Goal: Task Accomplishment & Management: Use online tool/utility

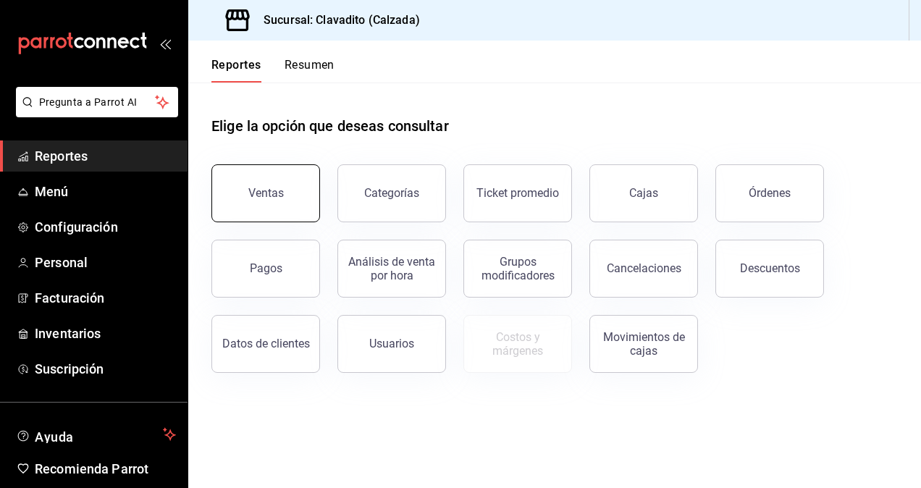
click at [255, 199] on div "Ventas" at bounding box center [265, 193] width 35 height 14
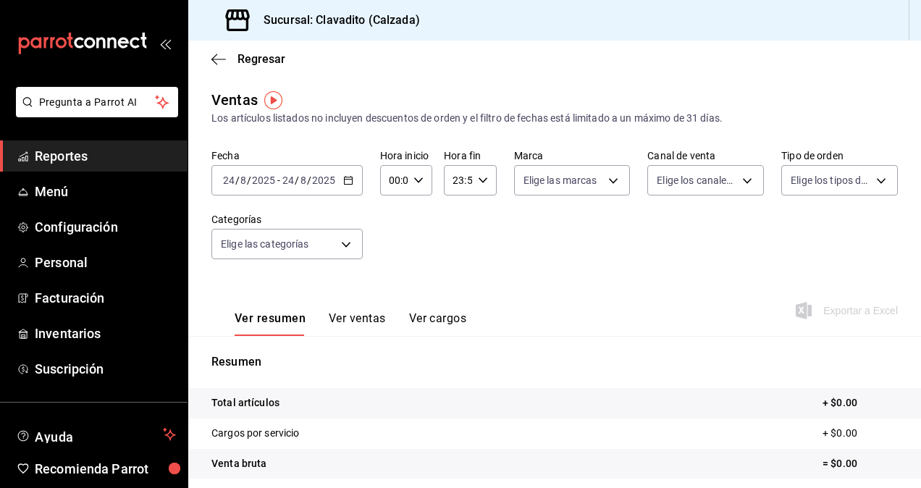
click at [344, 178] on \(Stroke\) "button" at bounding box center [348, 181] width 9 height 8
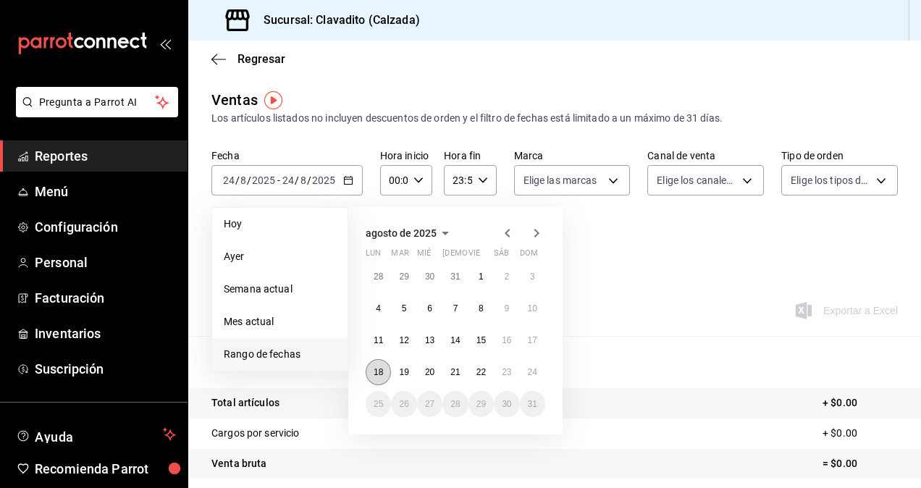
click at [384, 365] on button "18" at bounding box center [378, 372] width 25 height 26
click at [503, 371] on abbr "23" at bounding box center [506, 372] width 9 height 10
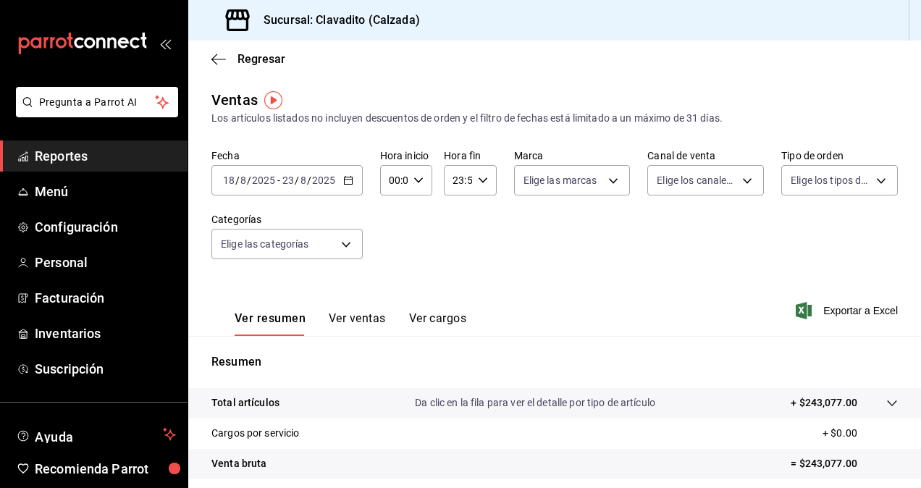
click at [347, 317] on button "Ver ventas" at bounding box center [357, 324] width 57 height 25
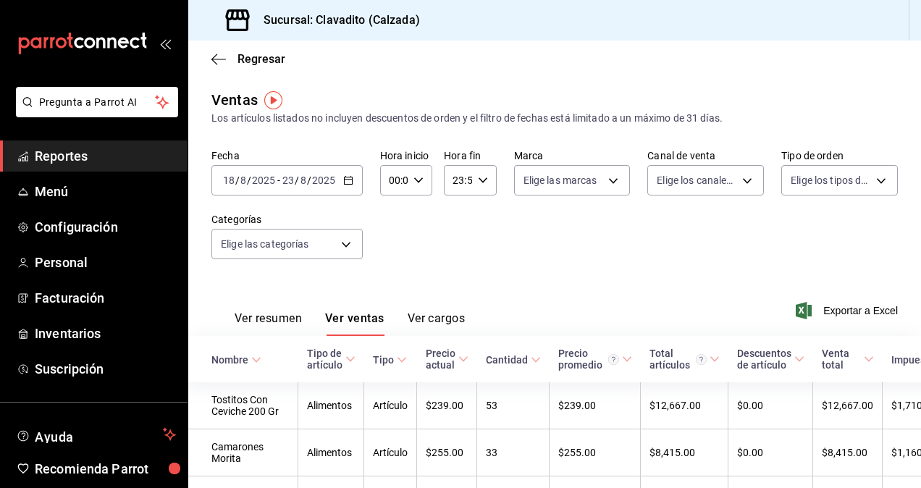
click at [835, 313] on span "Exportar a Excel" at bounding box center [848, 310] width 99 height 17
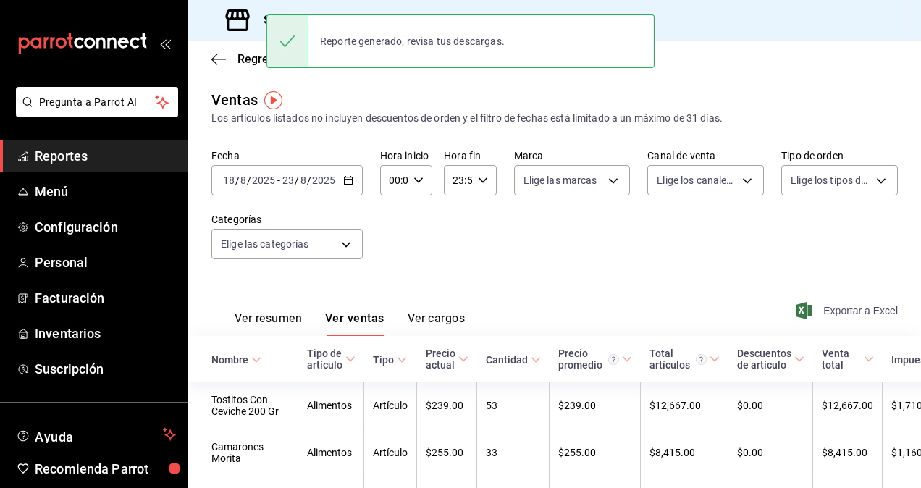
click at [849, 319] on span "Exportar a Excel" at bounding box center [848, 310] width 99 height 17
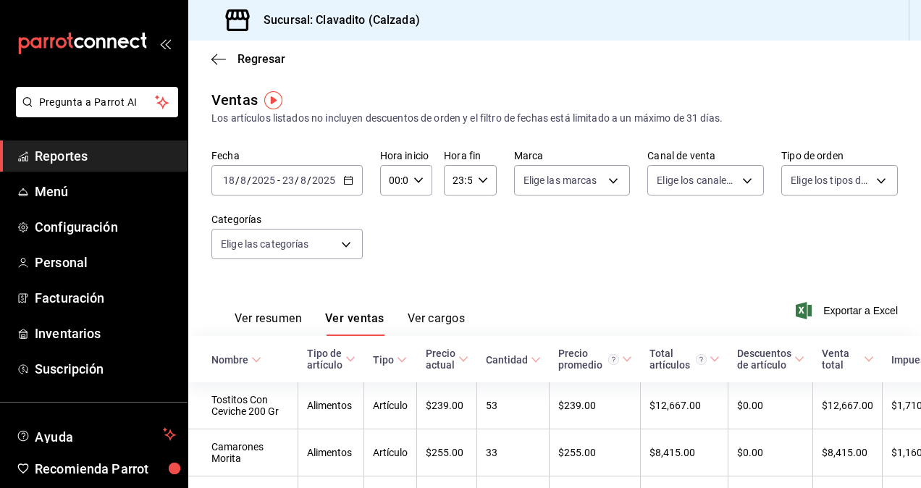
click at [349, 184] on \(Stroke\) "button" at bounding box center [348, 181] width 9 height 8
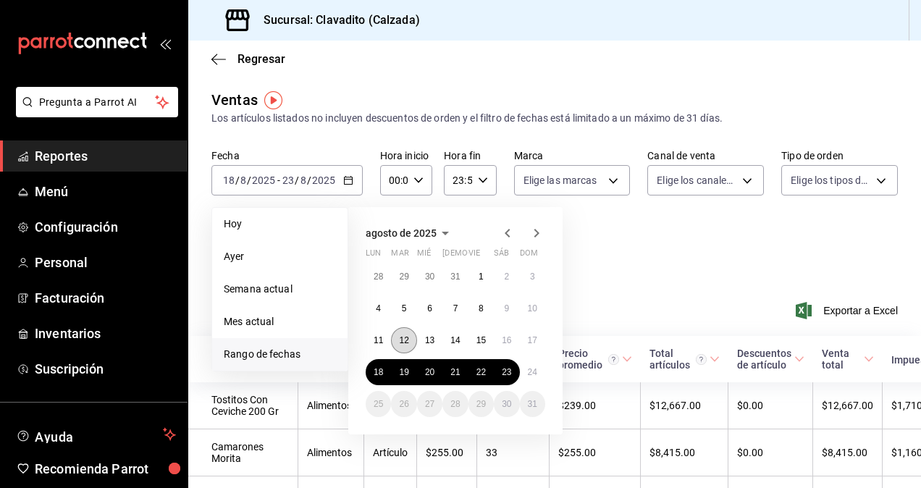
click at [414, 339] on button "12" at bounding box center [403, 340] width 25 height 26
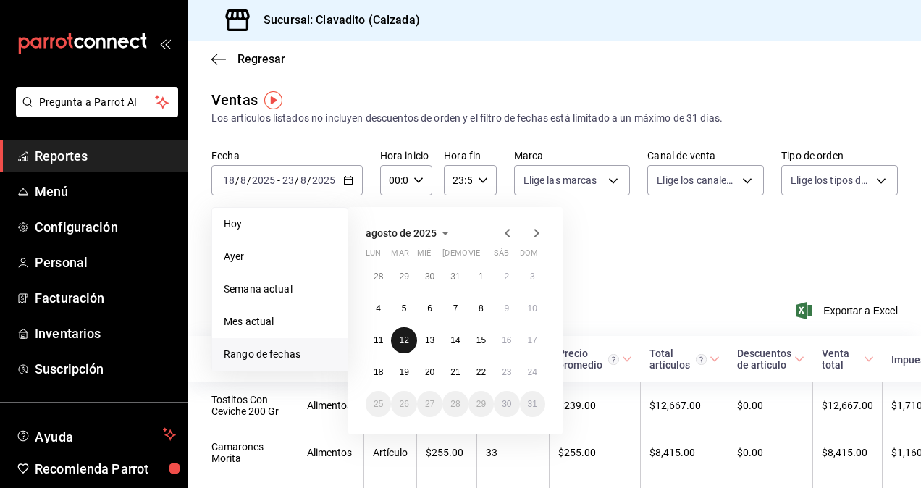
click at [410, 340] on button "12" at bounding box center [403, 340] width 25 height 26
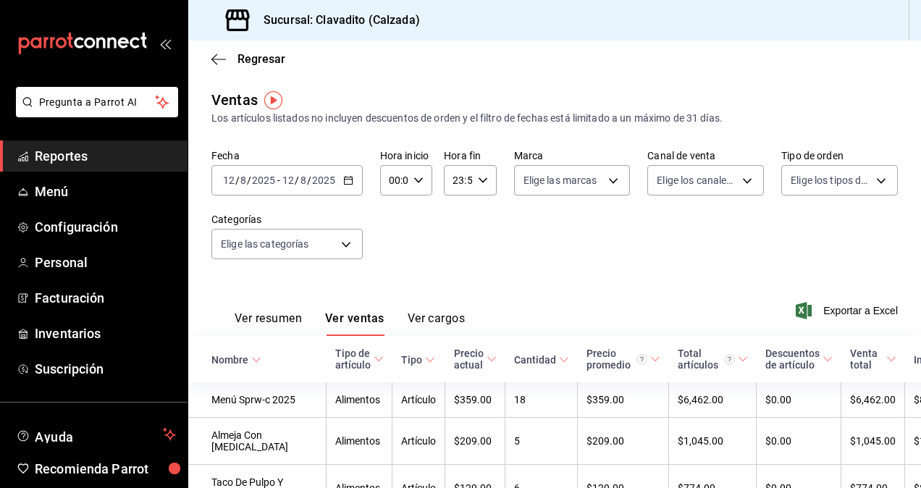
click at [349, 178] on icon "button" at bounding box center [348, 180] width 10 height 10
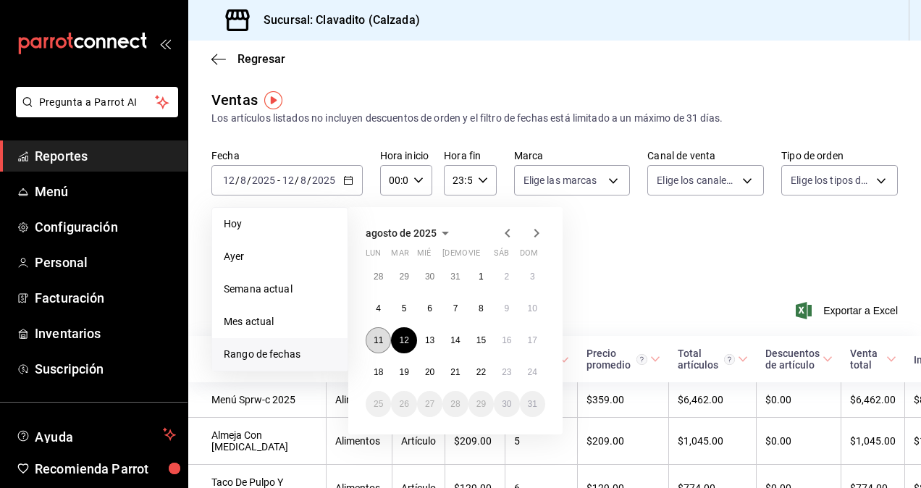
click at [372, 335] on button "11" at bounding box center [378, 340] width 25 height 26
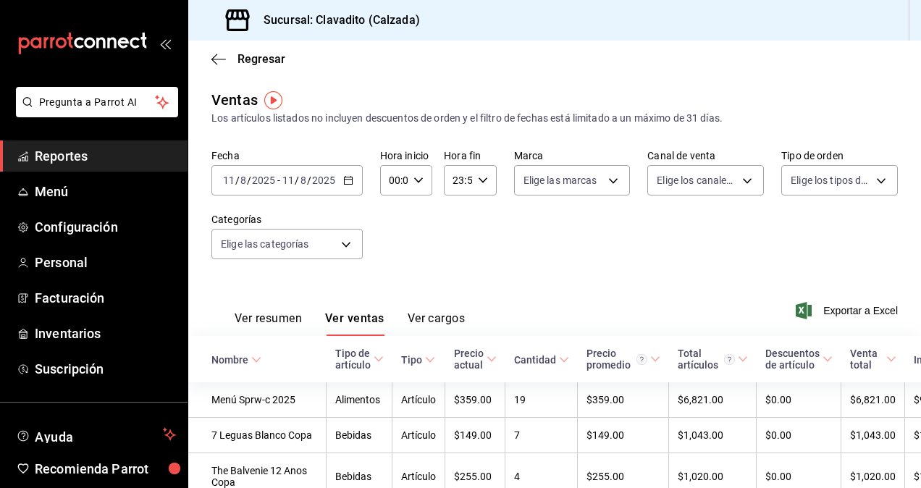
click at [280, 319] on button "Ver resumen" at bounding box center [268, 324] width 67 height 25
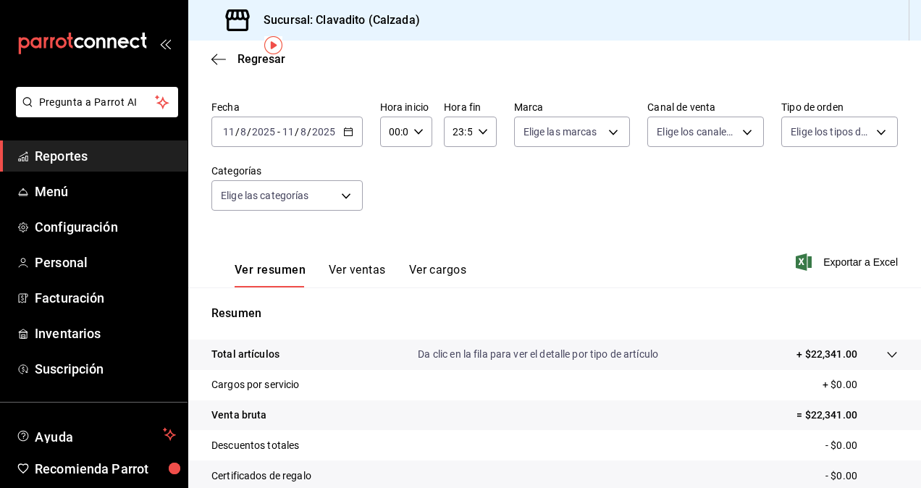
scroll to position [46, 0]
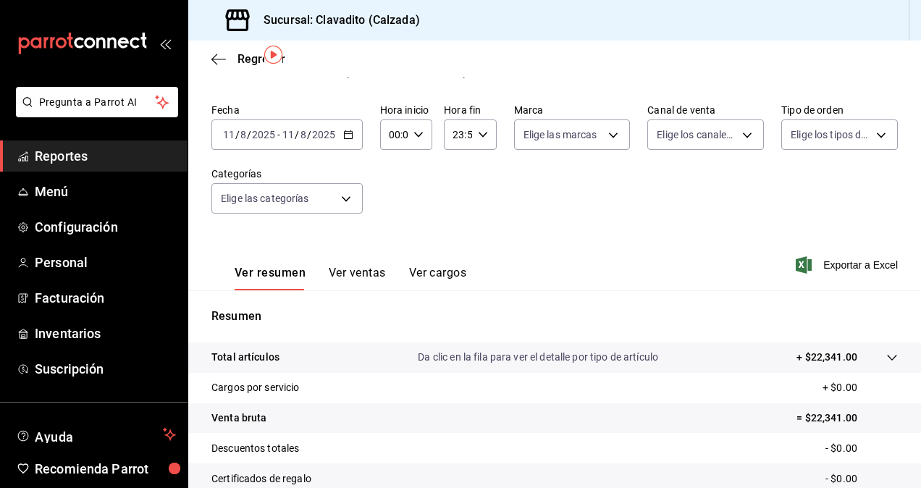
click at [354, 133] on div "[DATE] [DATE] - [DATE] [DATE]" at bounding box center [287, 135] width 151 height 30
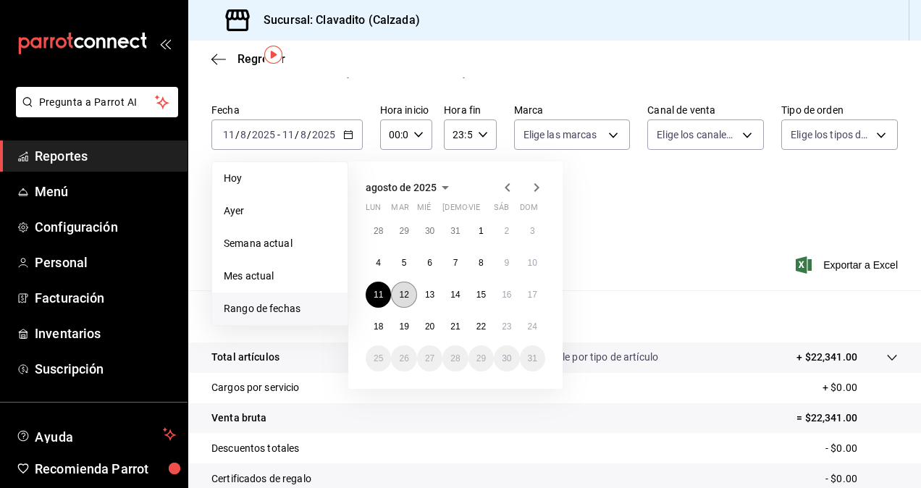
click at [406, 288] on button "12" at bounding box center [403, 295] width 25 height 26
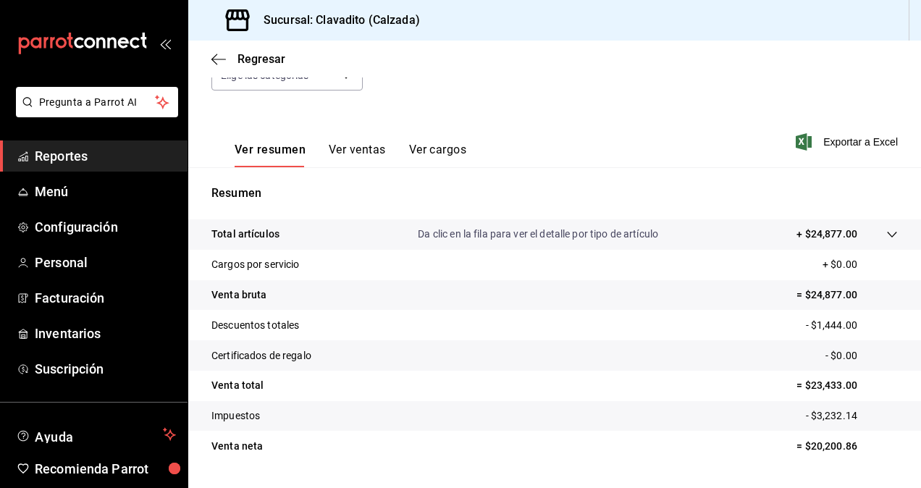
scroll to position [206, 0]
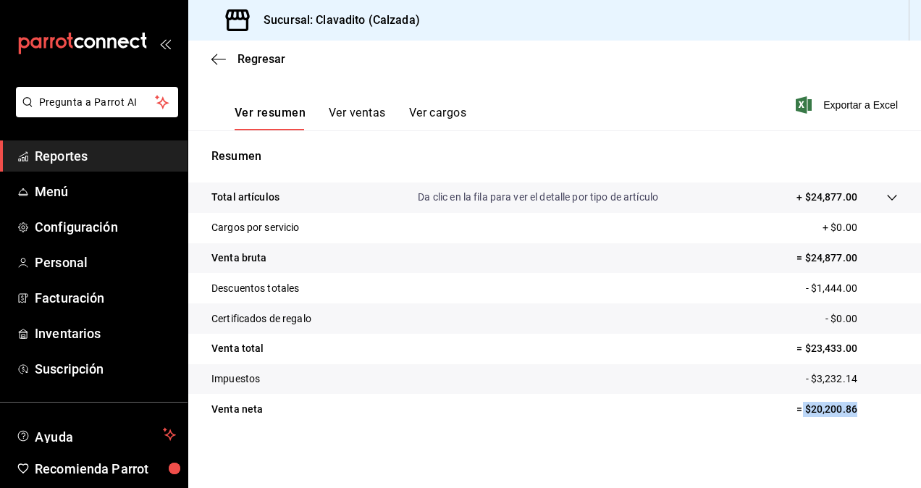
drag, startPoint x: 793, startPoint y: 406, endPoint x: 847, endPoint y: 407, distance: 54.3
click at [847, 407] on p "= $20,200.86" at bounding box center [847, 409] width 101 height 15
copy p "$20,200.86"
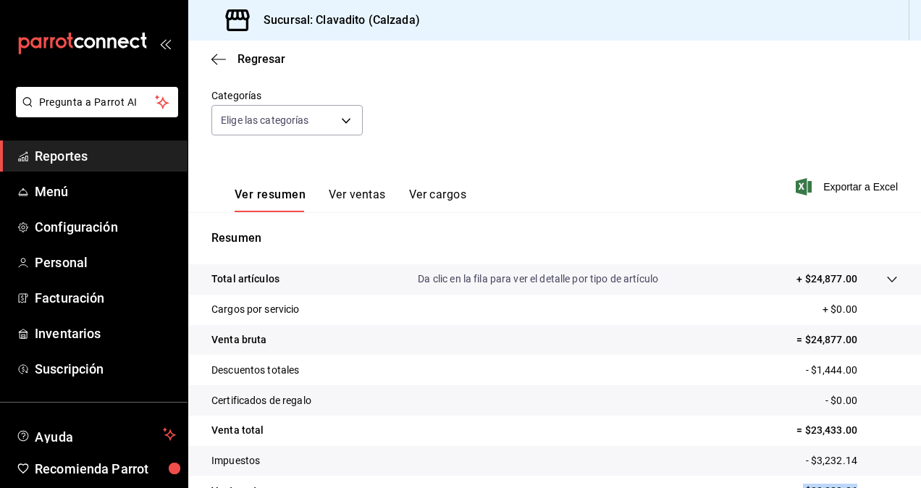
scroll to position [0, 0]
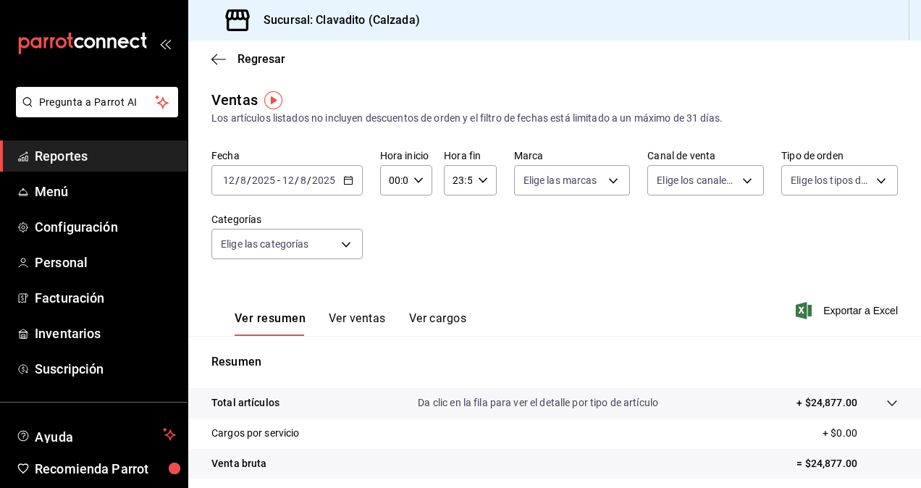
click at [358, 183] on div "[DATE] [DATE] - [DATE] [DATE]" at bounding box center [287, 180] width 151 height 30
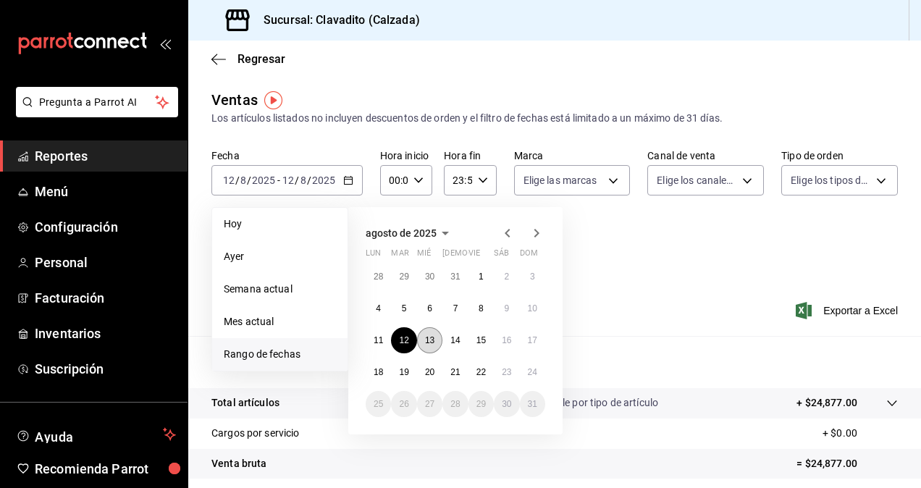
click at [425, 338] on button "13" at bounding box center [429, 340] width 25 height 26
click at [429, 340] on abbr "13" at bounding box center [429, 340] width 9 height 10
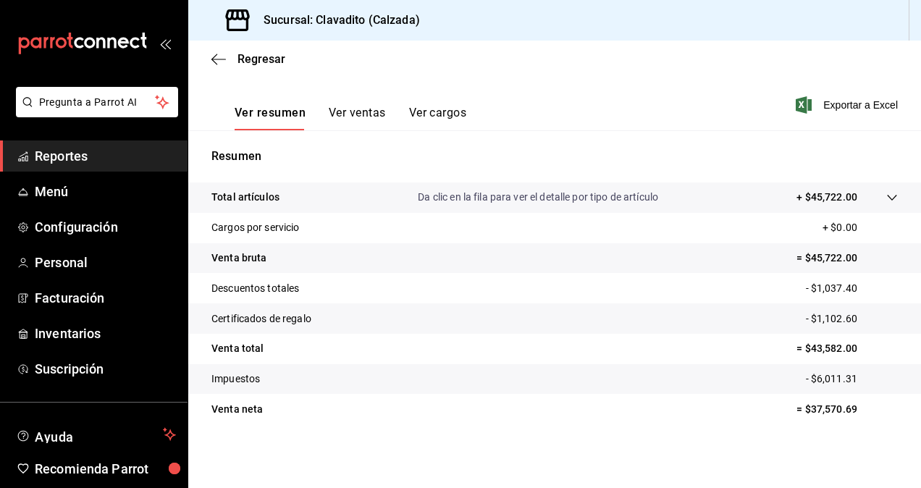
scroll to position [19, 0]
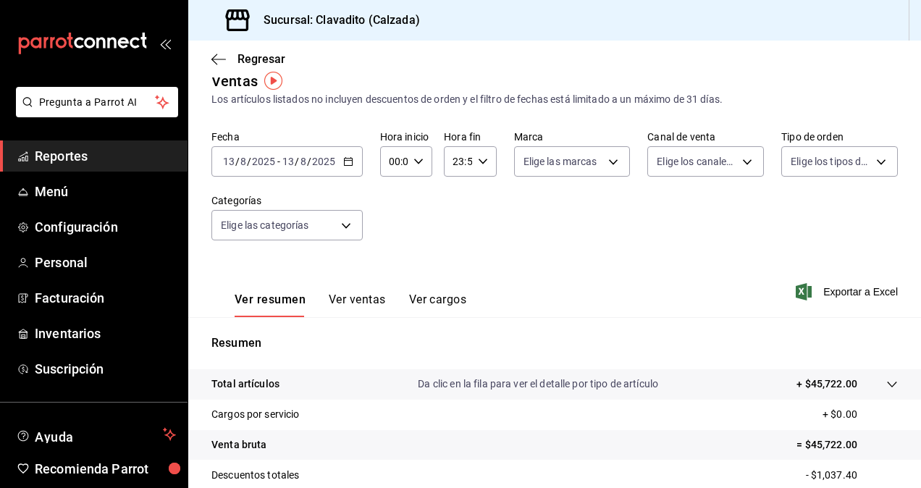
click at [354, 159] on div "[DATE] [DATE] - [DATE] [DATE]" at bounding box center [287, 161] width 151 height 30
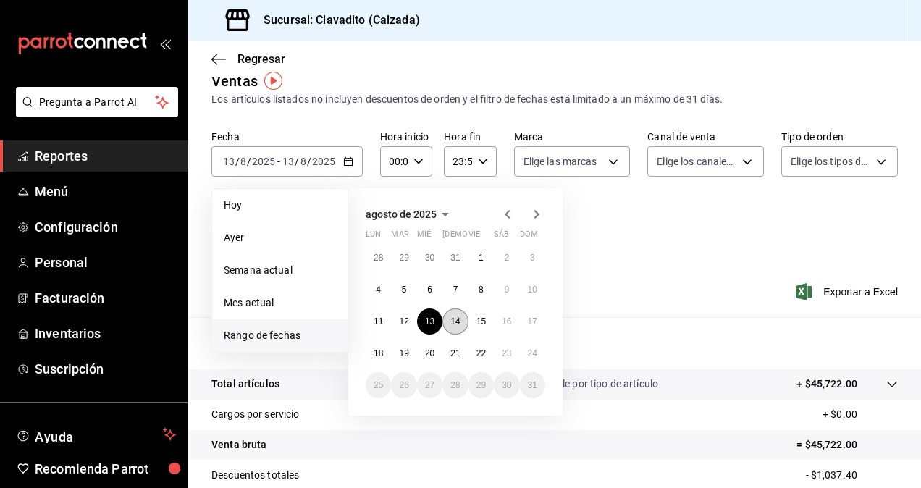
click at [456, 320] on abbr "14" at bounding box center [455, 322] width 9 height 10
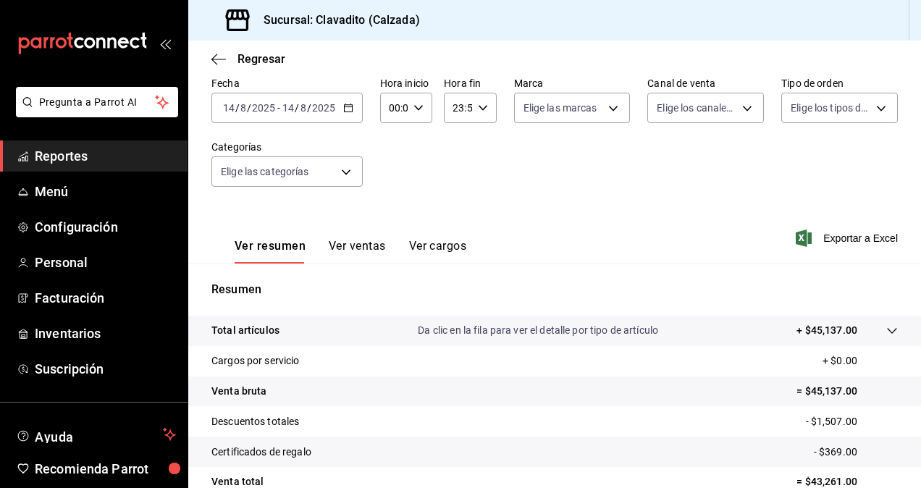
scroll to position [67, 0]
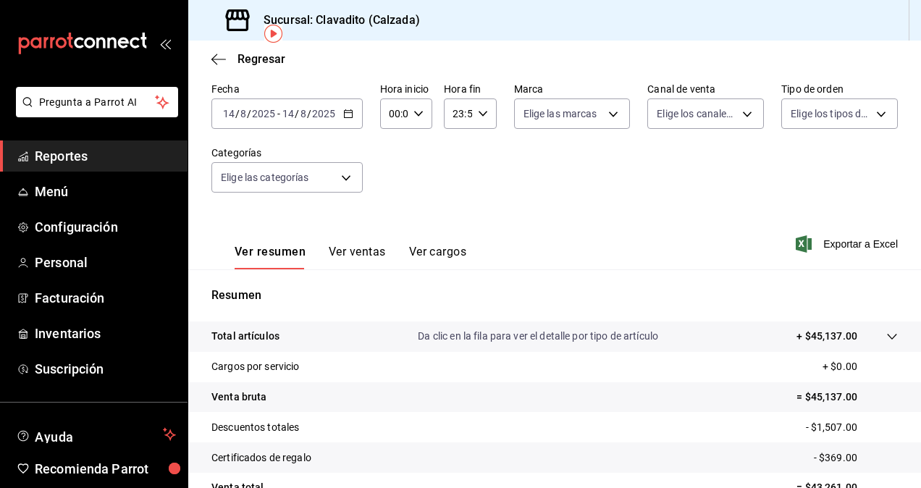
click at [348, 109] on icon "button" at bounding box center [348, 114] width 10 height 10
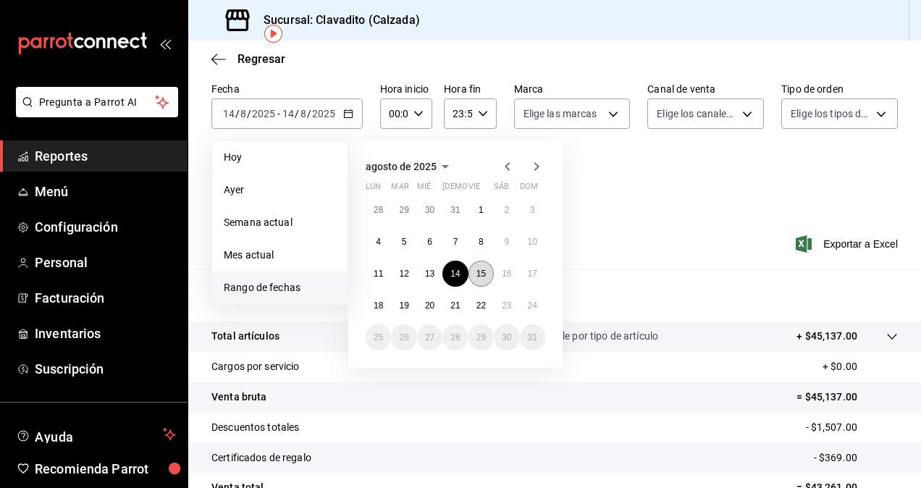
click at [481, 277] on abbr "15" at bounding box center [481, 274] width 9 height 10
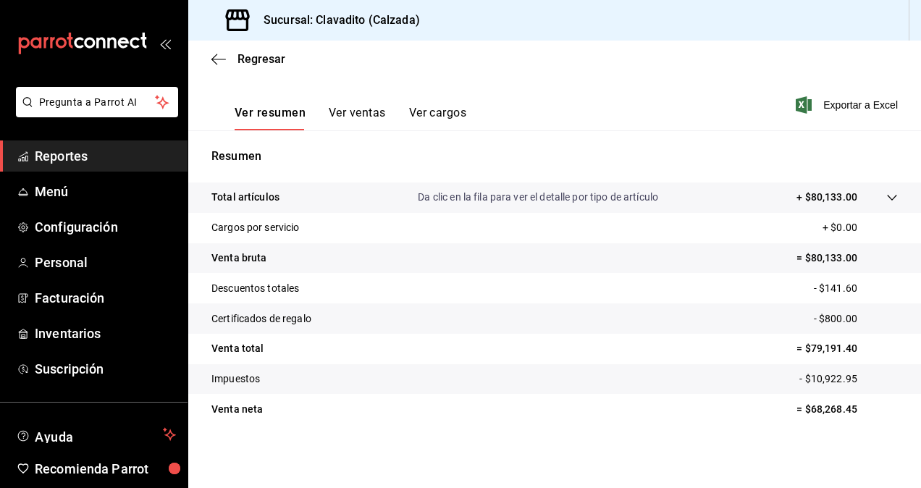
scroll to position [7, 0]
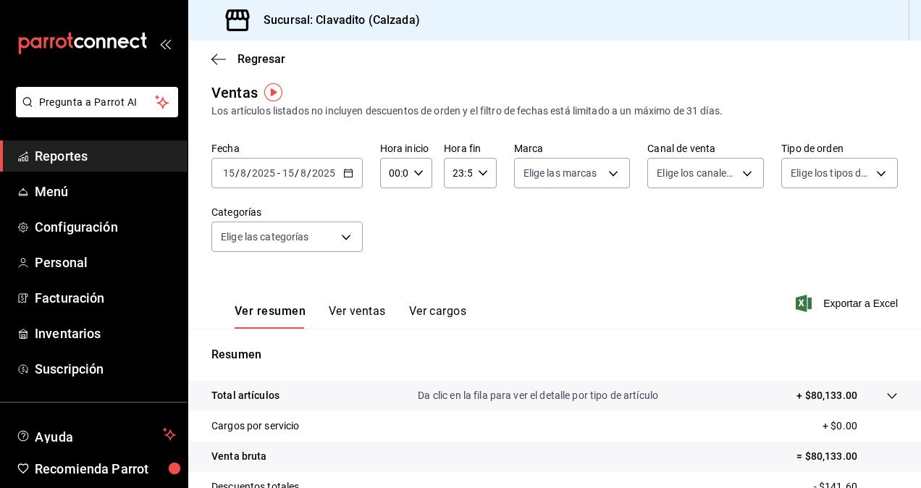
click at [346, 174] on icon "button" at bounding box center [348, 173] width 10 height 10
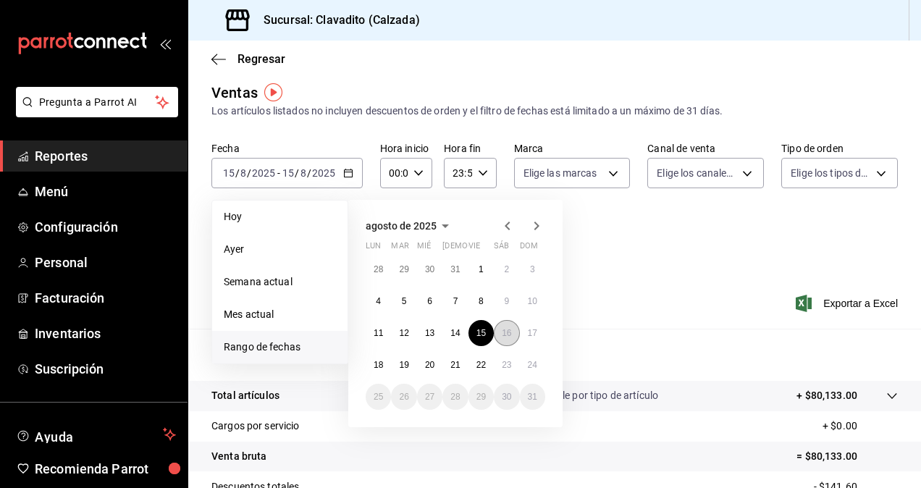
click at [504, 330] on abbr "16" at bounding box center [506, 333] width 9 height 10
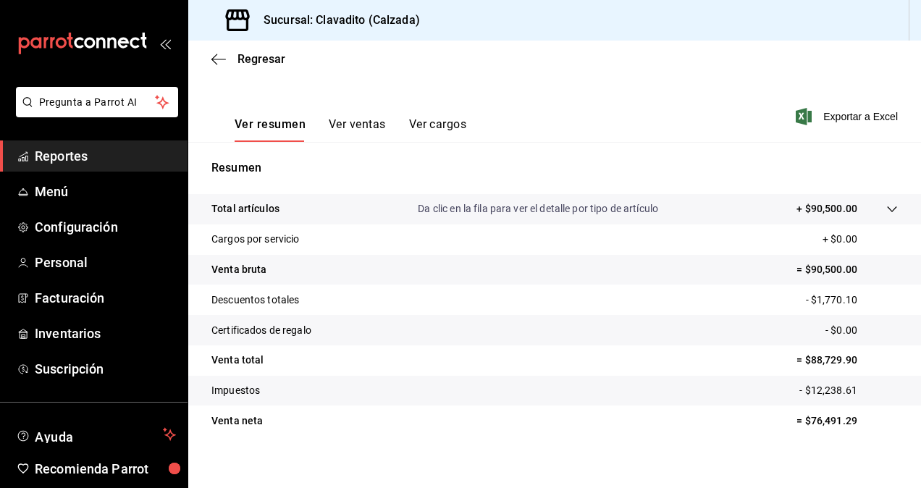
scroll to position [206, 0]
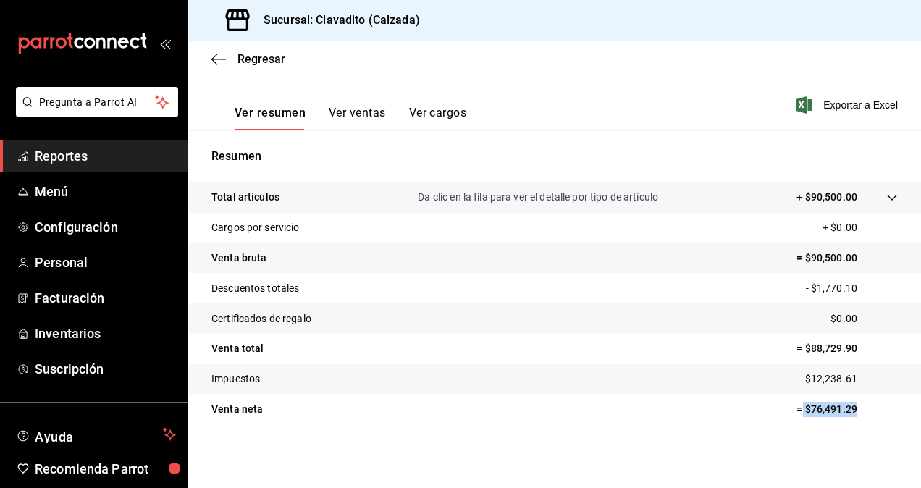
drag, startPoint x: 793, startPoint y: 409, endPoint x: 857, endPoint y: 406, distance: 64.5
click at [857, 406] on p "= $76,491.29" at bounding box center [847, 409] width 101 height 15
copy p "$76,491.29"
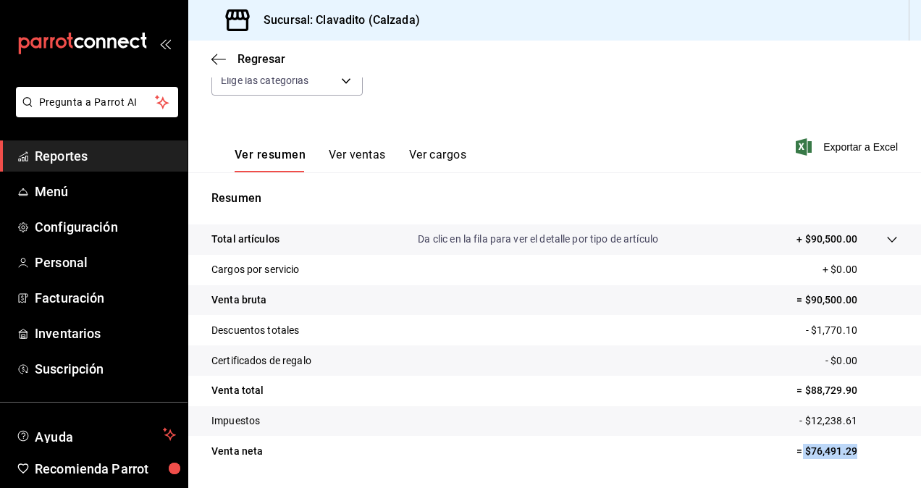
scroll to position [106, 0]
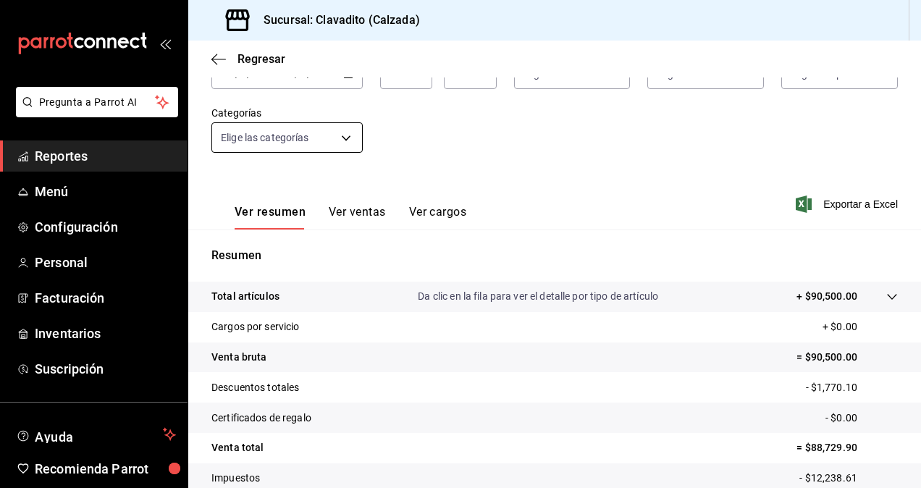
click at [358, 148] on body "Pregunta a Parrot AI Reportes Menú Configuración Personal Facturación Inventari…" at bounding box center [460, 244] width 921 height 488
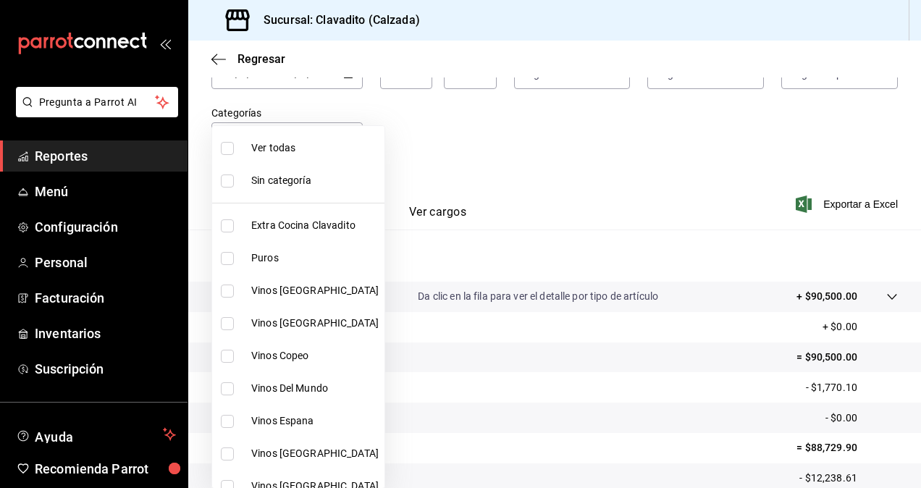
click at [516, 172] on div at bounding box center [460, 244] width 921 height 488
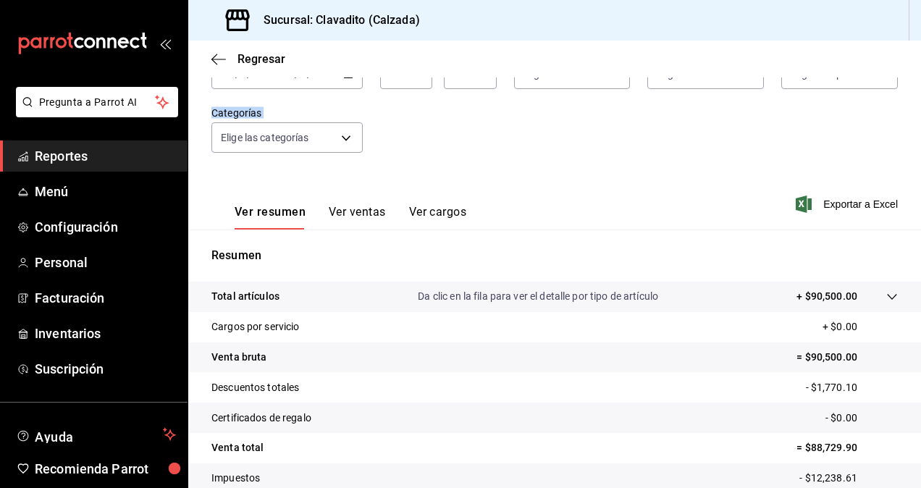
drag, startPoint x: 921, startPoint y: 203, endPoint x: 922, endPoint y: 87, distance: 115.9
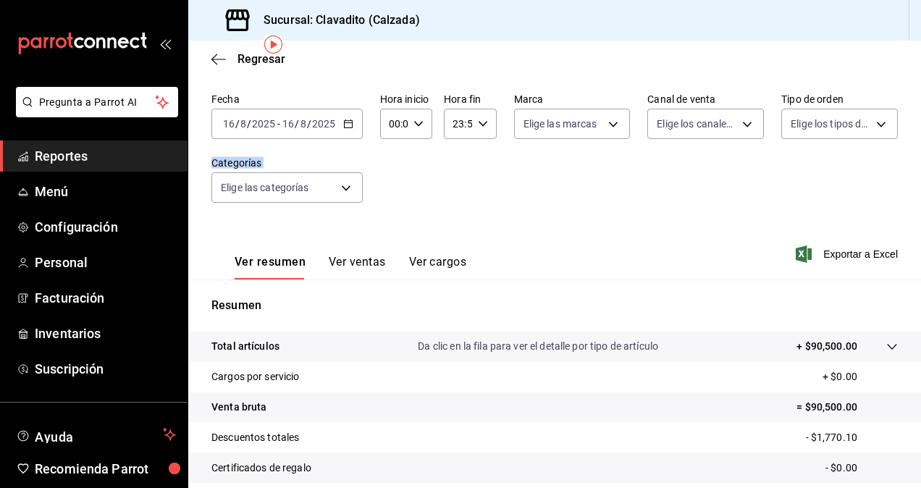
scroll to position [52, 0]
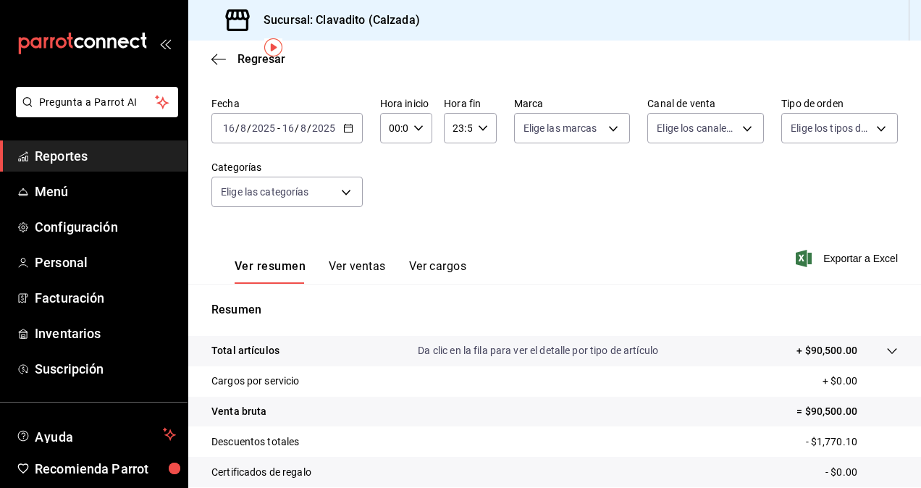
click at [355, 130] on div "[DATE] [DATE] - [DATE] [DATE]" at bounding box center [287, 128] width 151 height 30
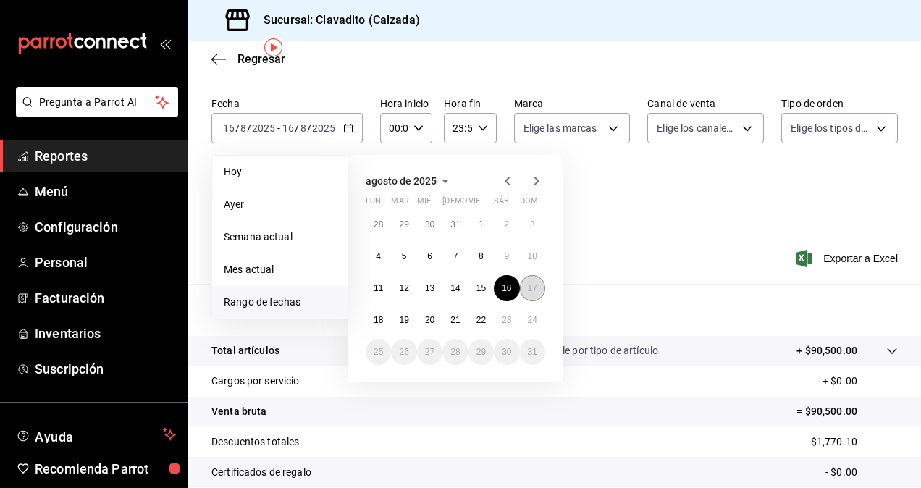
click at [529, 283] on abbr "17" at bounding box center [532, 288] width 9 height 10
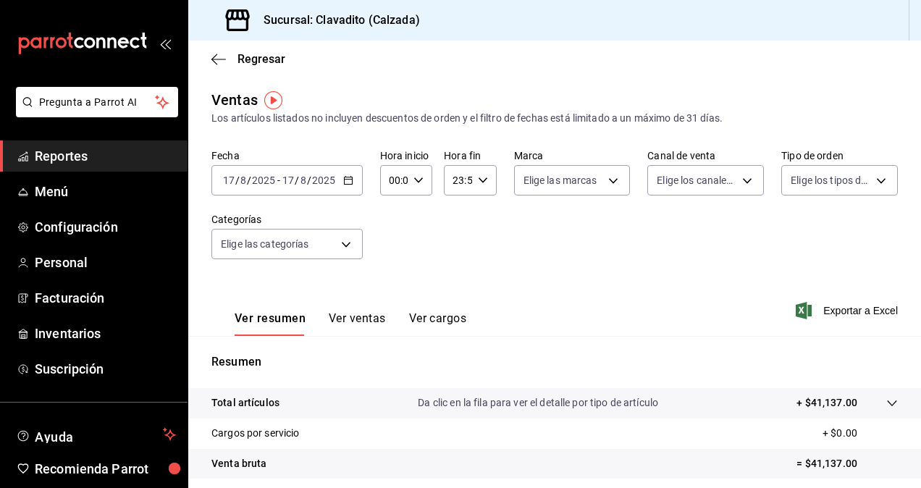
click at [348, 185] on icon "button" at bounding box center [348, 180] width 10 height 10
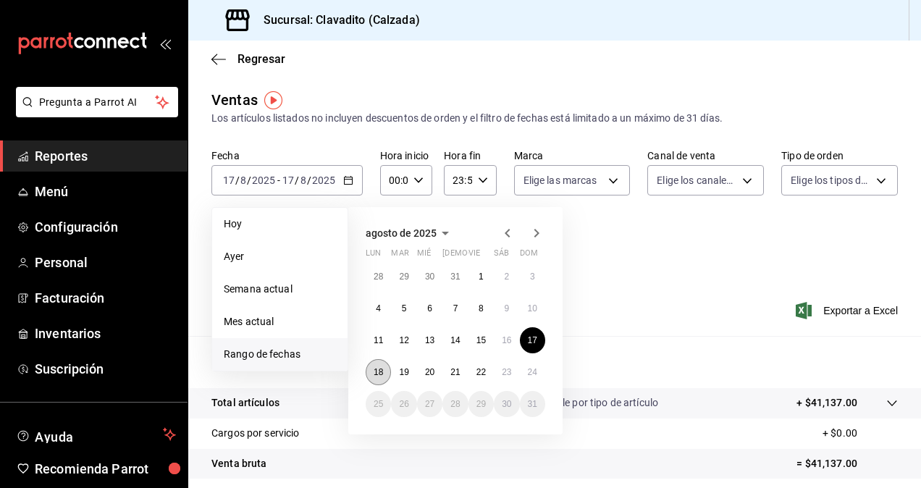
click at [384, 374] on button "18" at bounding box center [378, 372] width 25 height 26
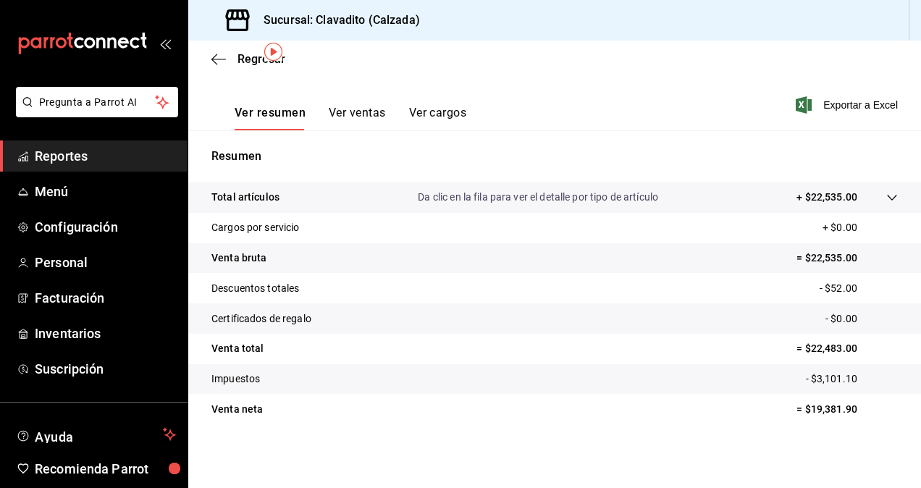
scroll to position [32, 0]
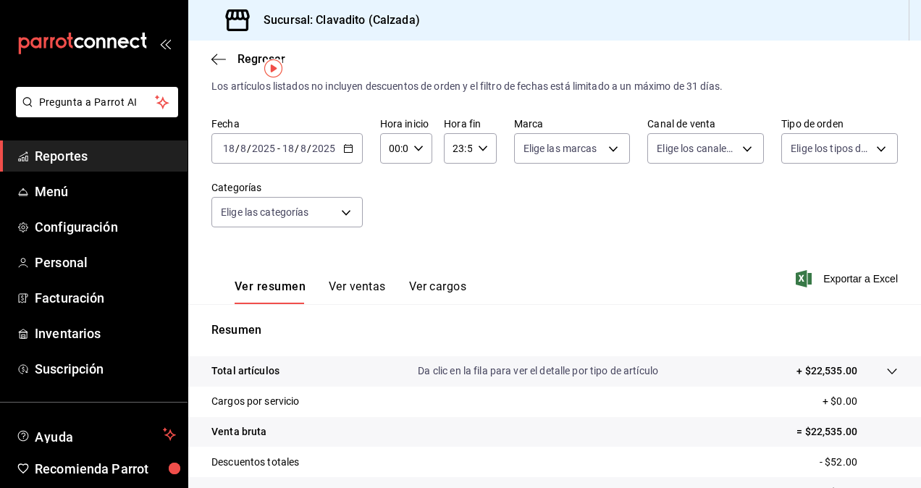
click at [343, 154] on div "[DATE] [DATE] - [DATE] [DATE]" at bounding box center [287, 148] width 151 height 30
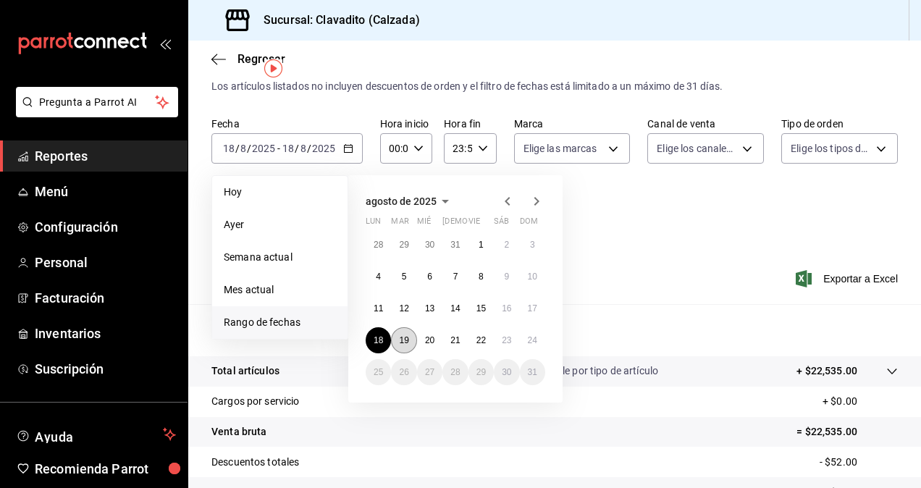
click at [398, 337] on button "19" at bounding box center [403, 340] width 25 height 26
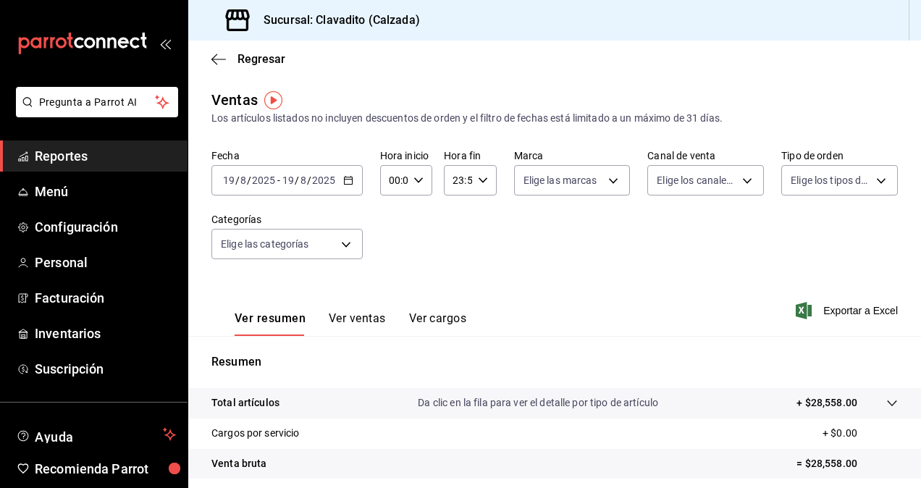
click at [338, 175] on div "[DATE] [DATE] - [DATE] [DATE]" at bounding box center [287, 180] width 151 height 30
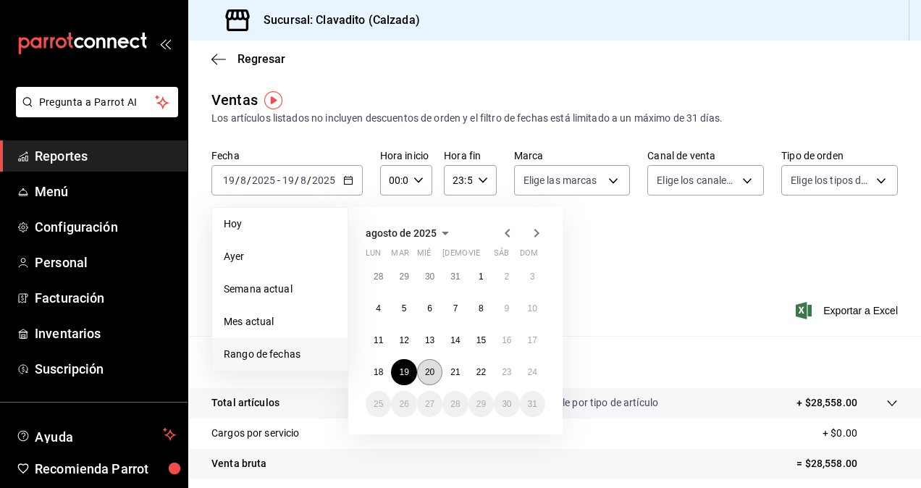
click at [440, 367] on button "20" at bounding box center [429, 372] width 25 height 26
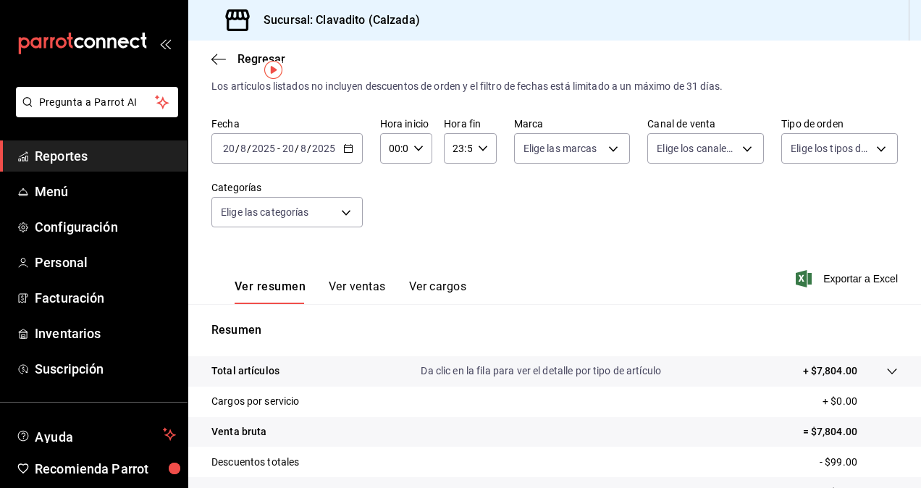
scroll to position [30, 0]
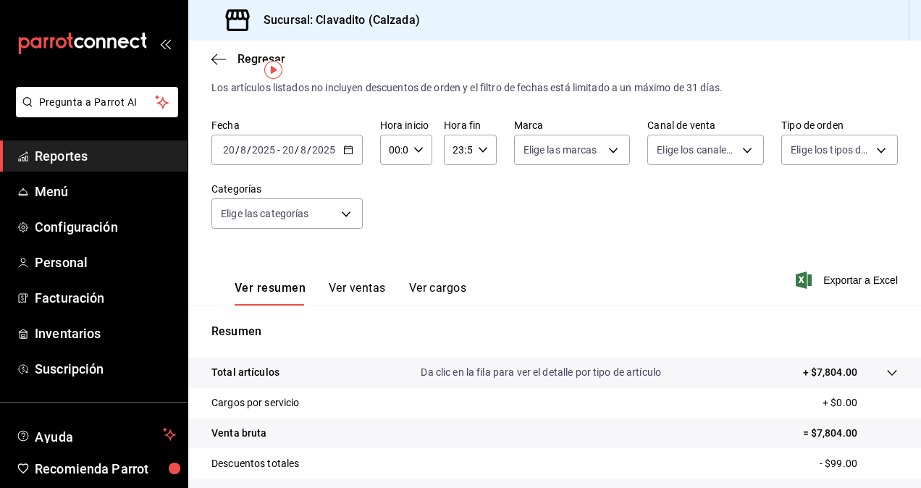
click at [328, 150] on input "2025" at bounding box center [324, 150] width 25 height 12
click at [343, 150] on icon "button" at bounding box center [348, 150] width 10 height 10
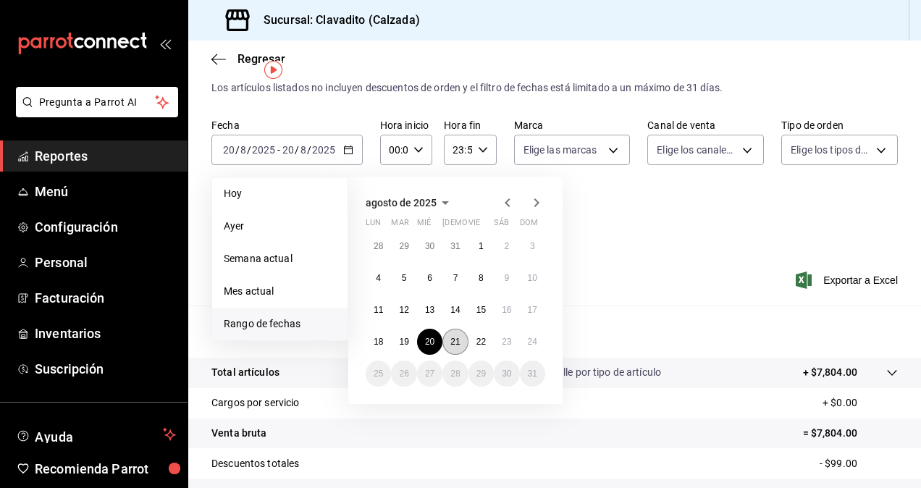
click at [453, 337] on abbr "21" at bounding box center [455, 342] width 9 height 10
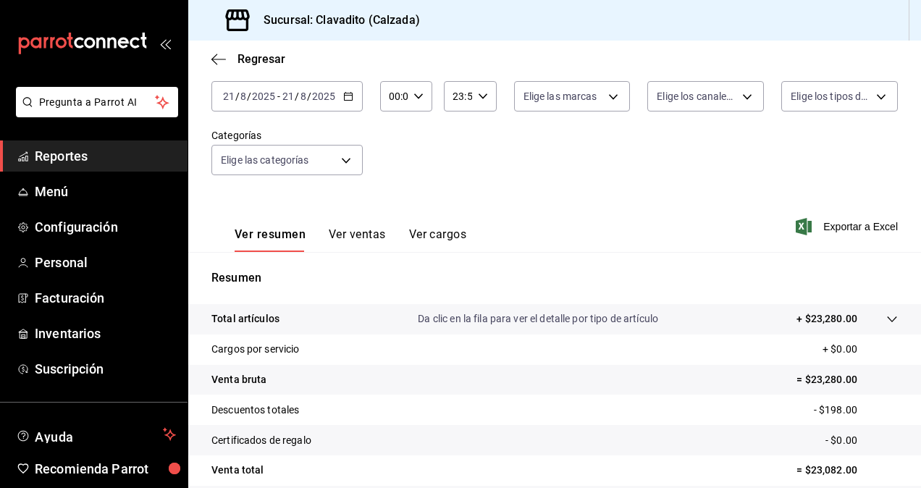
scroll to position [83, 0]
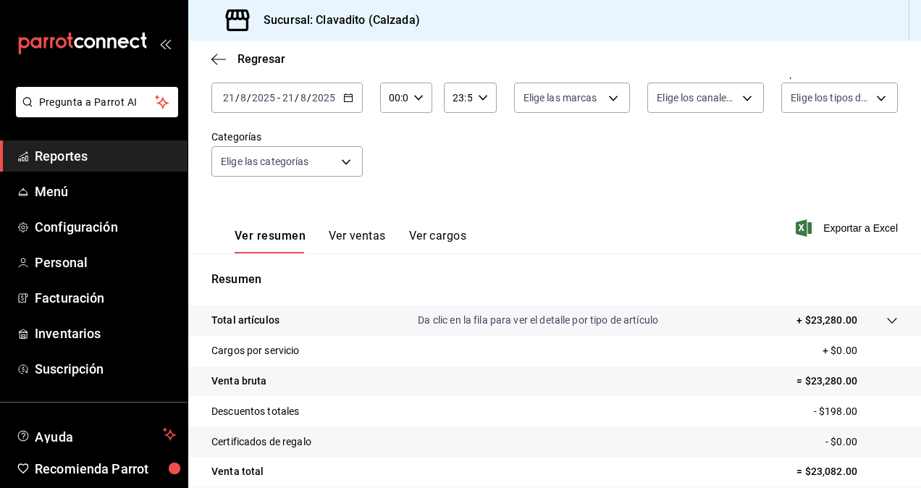
click at [352, 98] on div "[DATE] [DATE] - [DATE] [DATE]" at bounding box center [287, 98] width 151 height 30
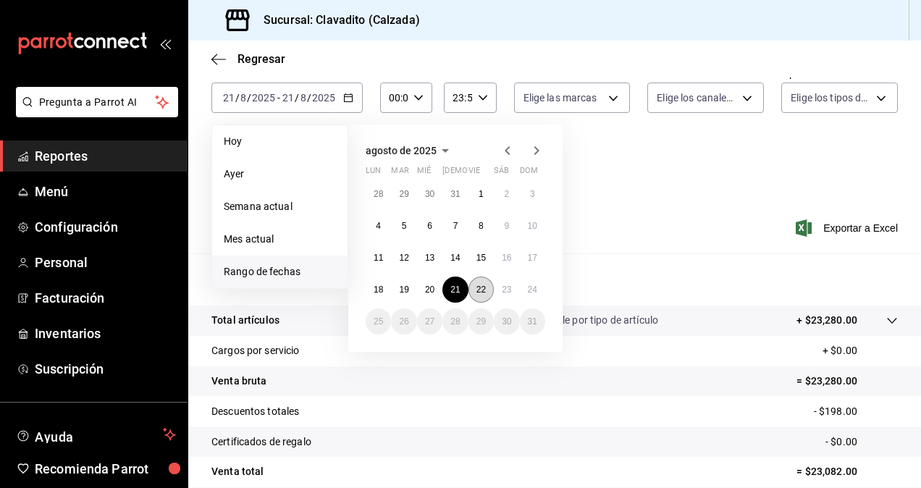
click at [478, 288] on abbr "22" at bounding box center [481, 290] width 9 height 10
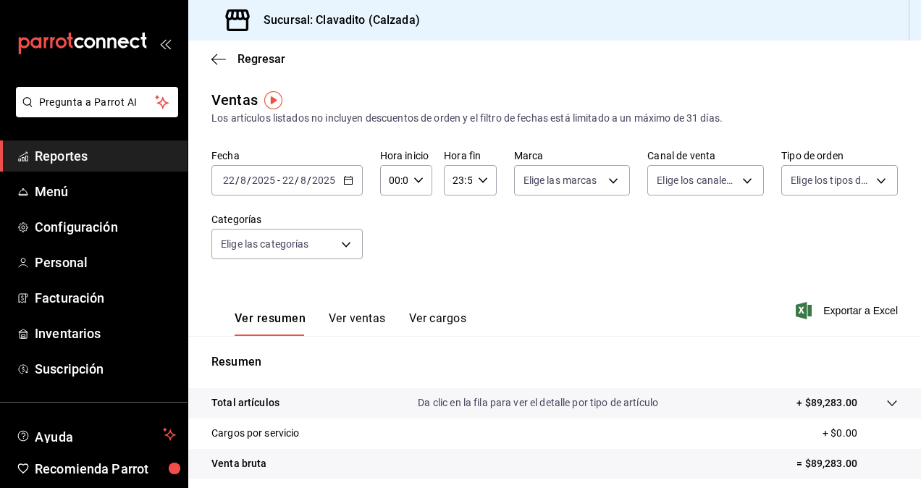
click at [349, 181] on icon "button" at bounding box center [348, 180] width 10 height 10
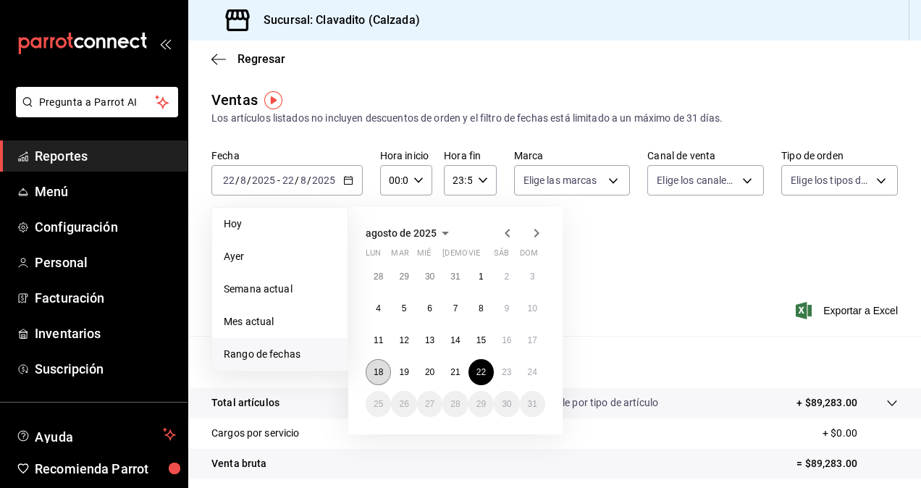
click at [381, 369] on abbr "18" at bounding box center [378, 372] width 9 height 10
click at [506, 367] on abbr "23" at bounding box center [506, 372] width 9 height 10
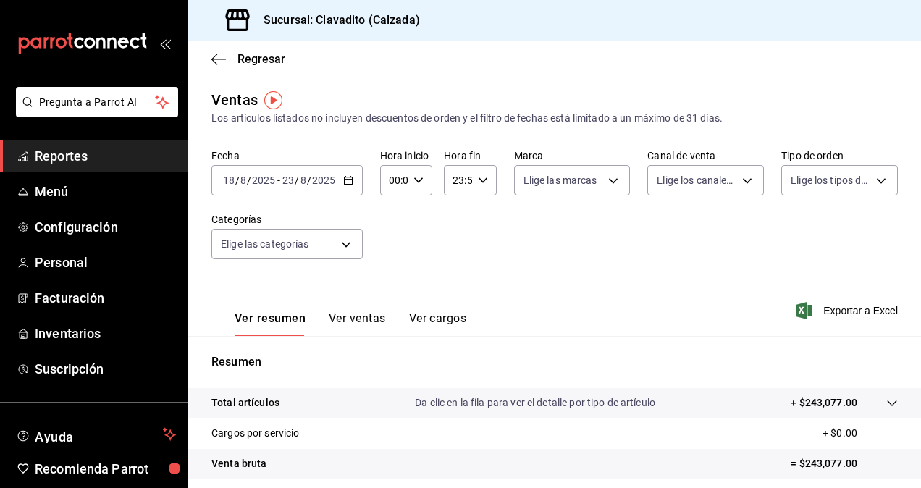
click at [351, 186] on div "[DATE] [DATE] - [DATE] [DATE]" at bounding box center [287, 180] width 151 height 30
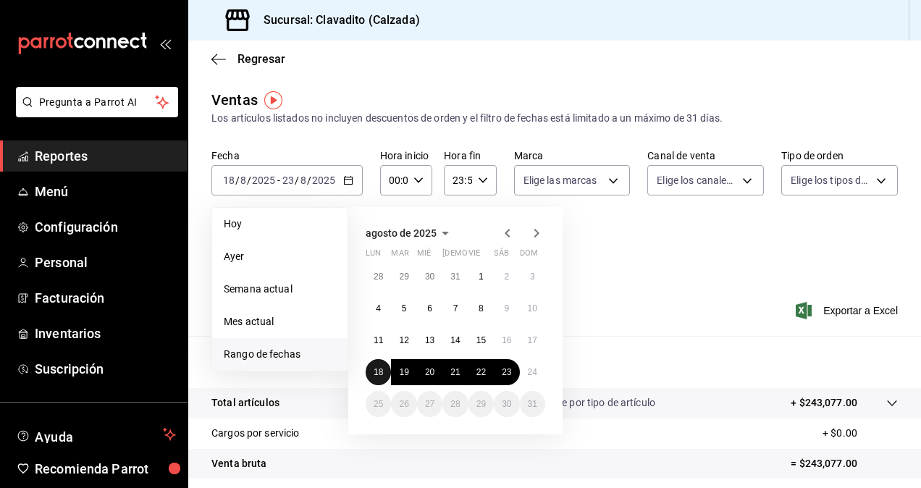
click at [383, 372] on abbr "18" at bounding box center [378, 372] width 9 height 10
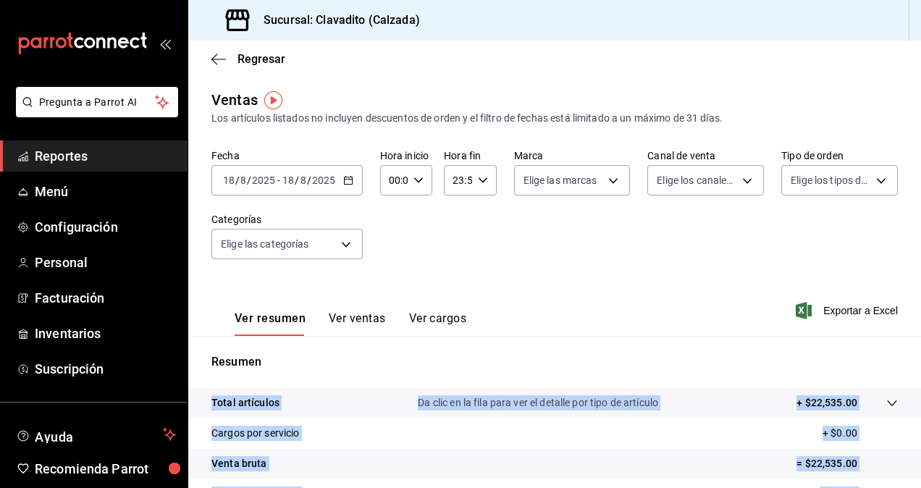
click at [361, 317] on button "Ver ventas" at bounding box center [357, 324] width 57 height 25
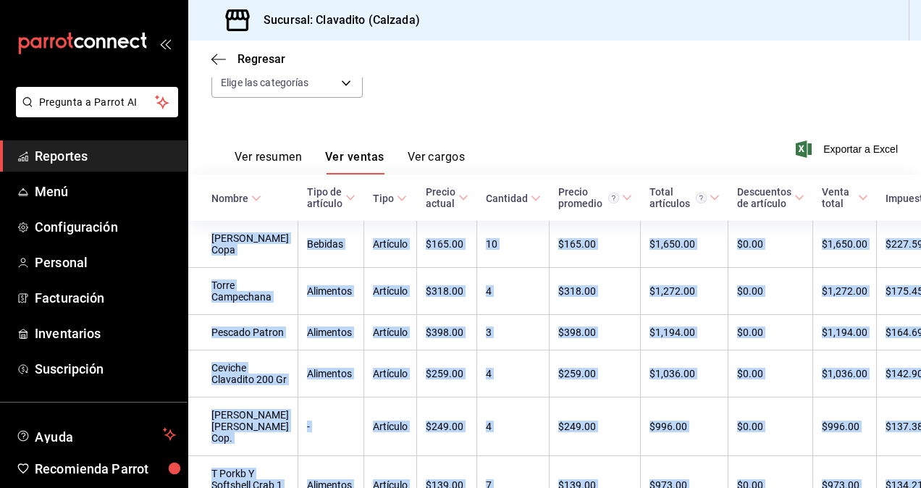
scroll to position [256, 0]
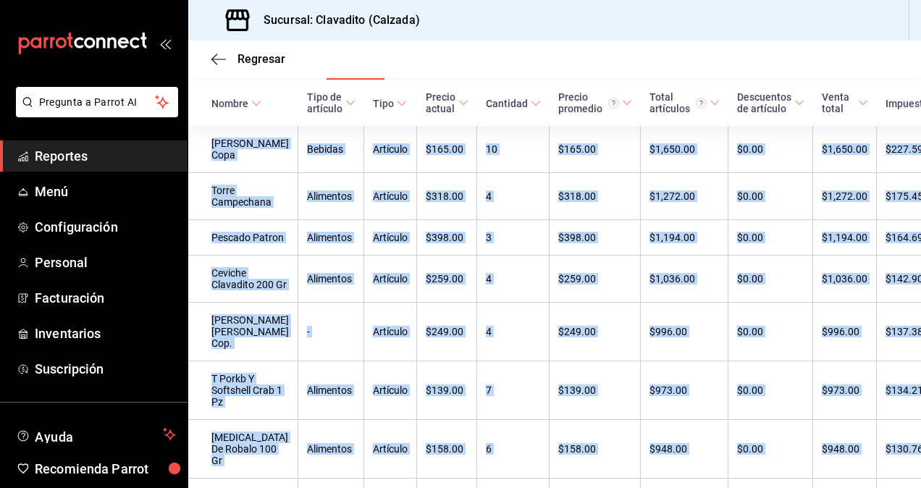
click at [256, 107] on icon at bounding box center [256, 104] width 10 height 10
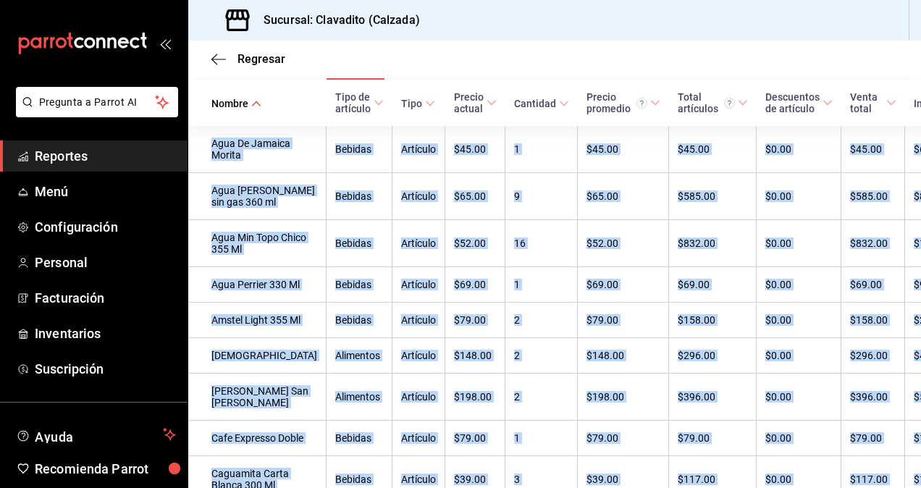
click at [256, 107] on icon at bounding box center [256, 104] width 10 height 10
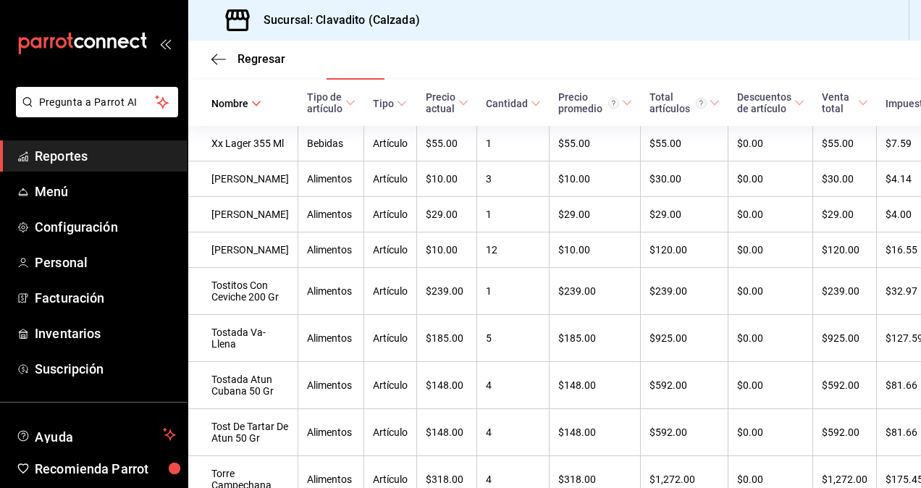
click at [773, 65] on div "Regresar" at bounding box center [554, 59] width 733 height 37
click at [255, 109] on icon at bounding box center [256, 104] width 10 height 10
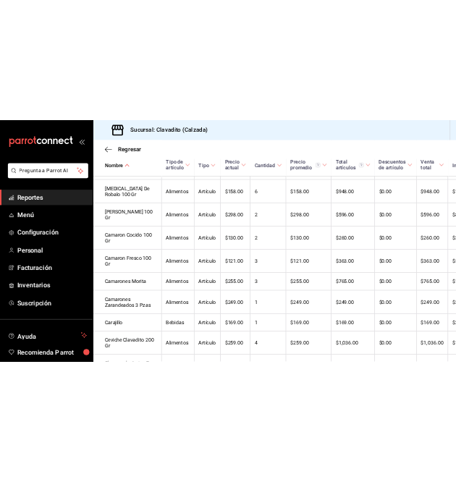
scroll to position [0, 0]
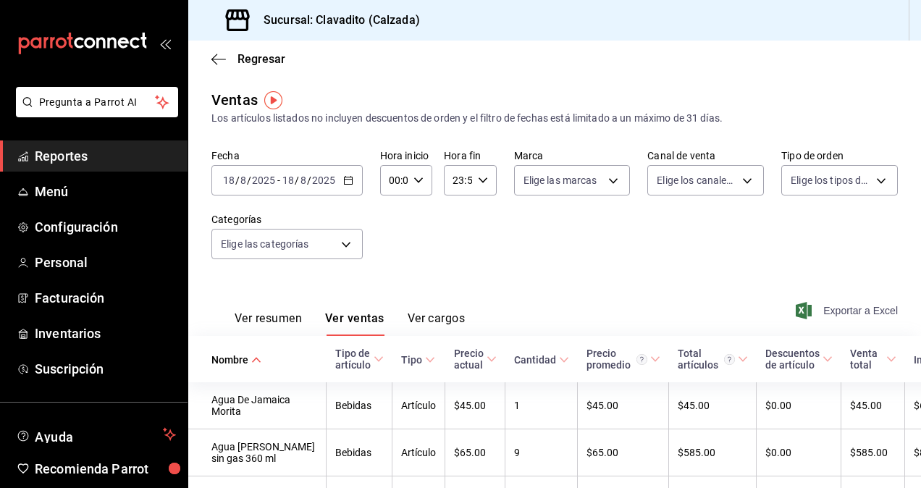
click at [820, 310] on span "Exportar a Excel" at bounding box center [848, 310] width 99 height 17
click at [344, 185] on \(Stroke\) "button" at bounding box center [348, 181] width 9 height 8
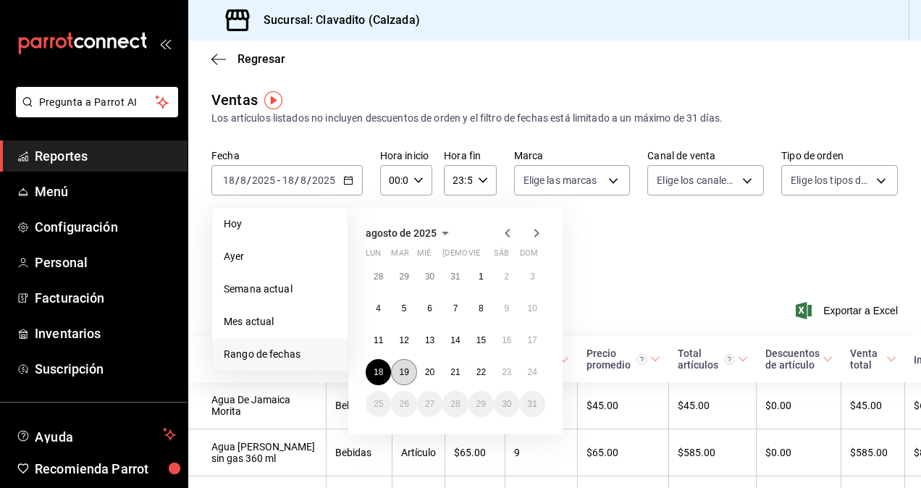
click at [413, 369] on button "19" at bounding box center [403, 372] width 25 height 26
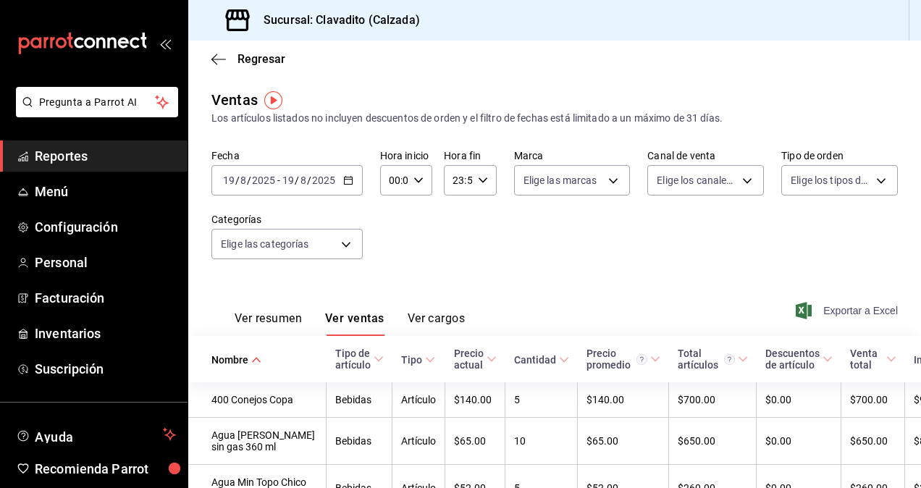
click at [823, 306] on span "Exportar a Excel" at bounding box center [848, 310] width 99 height 17
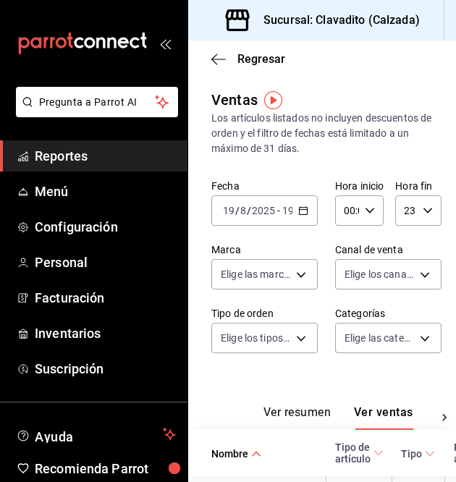
click at [298, 211] on icon "button" at bounding box center [303, 211] width 10 height 10
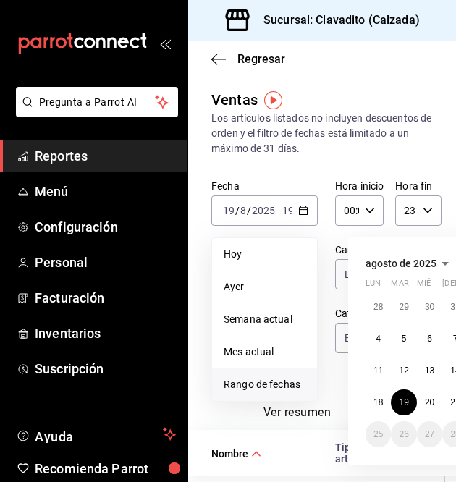
click at [268, 382] on span "Rango de fechas" at bounding box center [265, 384] width 82 height 15
click at [429, 403] on abbr "20" at bounding box center [429, 403] width 9 height 10
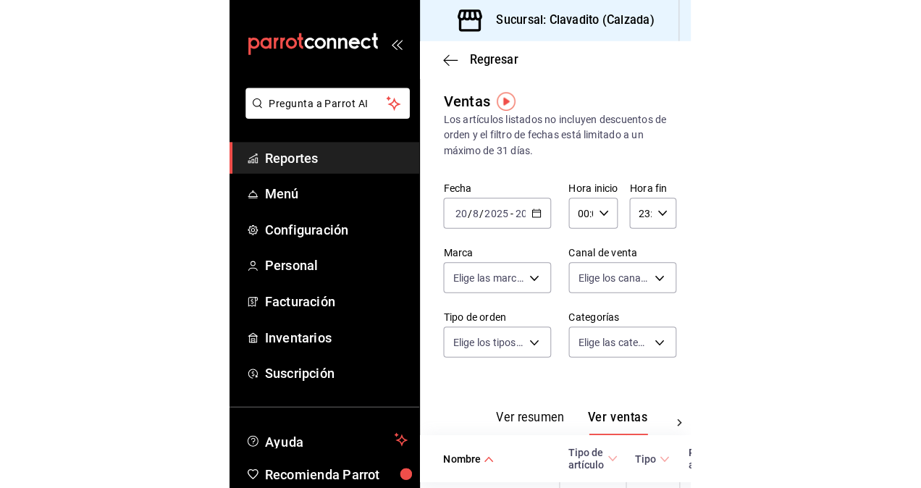
scroll to position [0, 78]
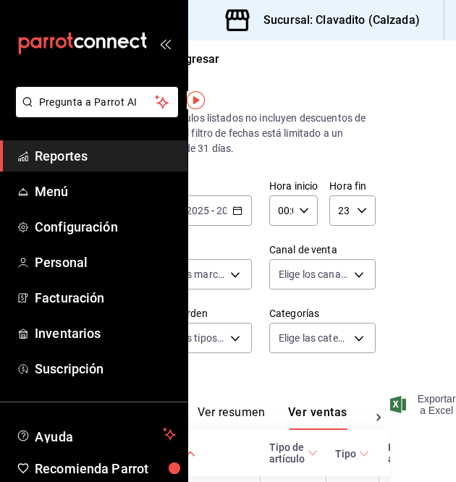
click at [430, 409] on span "Exportar a Excel" at bounding box center [424, 404] width 63 height 23
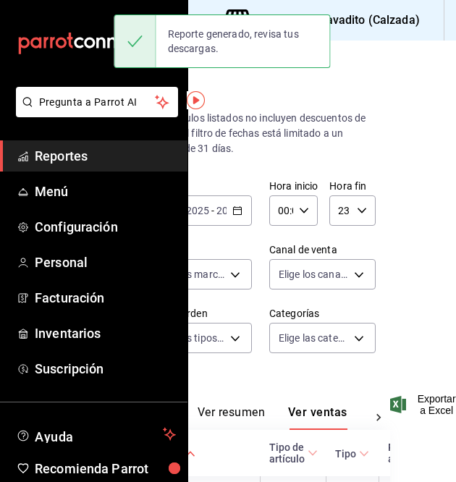
click at [398, 183] on div "Regresar Ventas Los artículos listados no incluyen descuentos de orden y el fil…" at bounding box center [322, 262] width 268 height 442
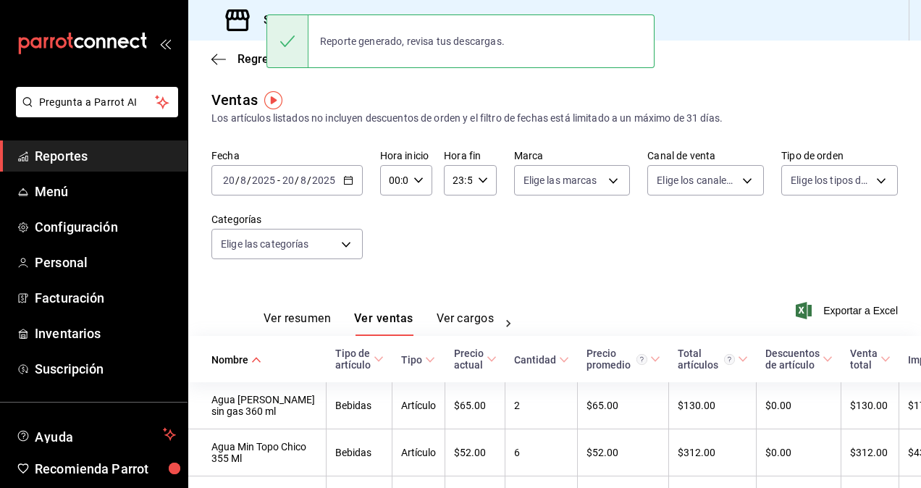
scroll to position [0, 0]
